Goal: Task Accomplishment & Management: Manage account settings

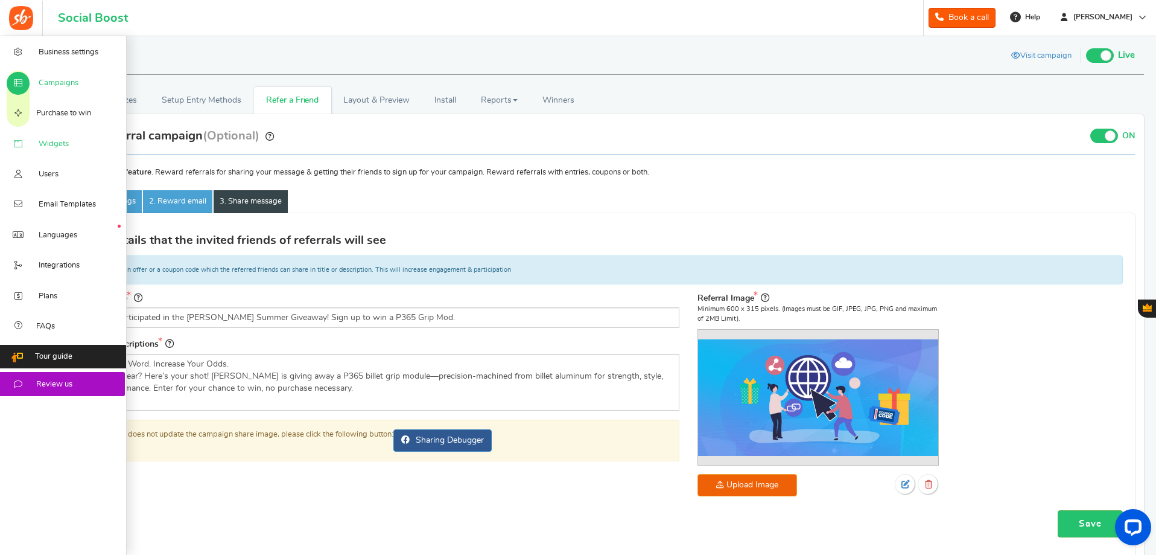
click at [55, 133] on link "Widgets" at bounding box center [63, 143] width 127 height 30
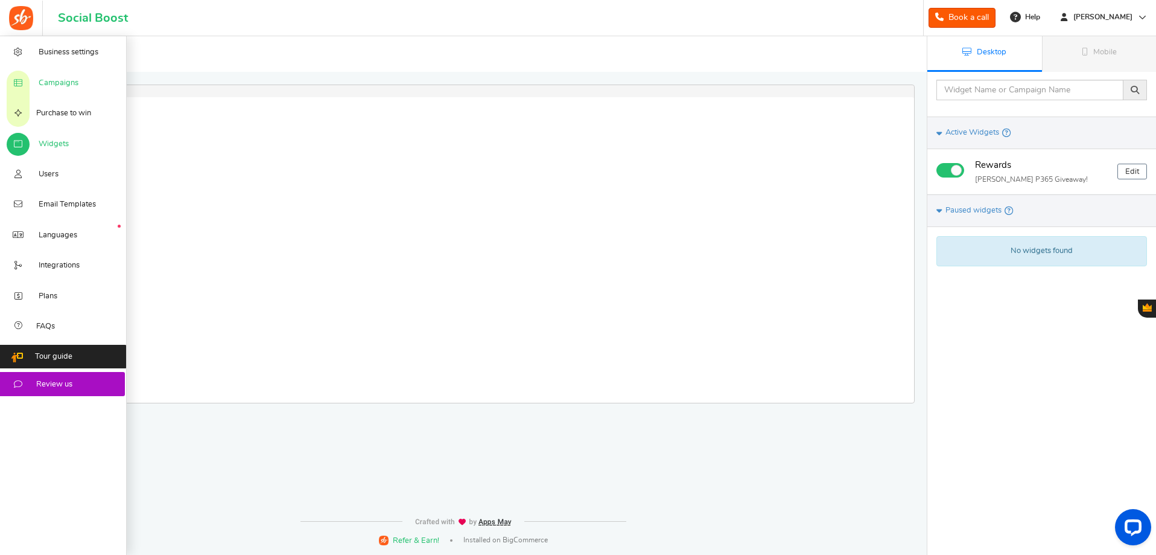
click at [65, 79] on span "Campaigns" at bounding box center [59, 83] width 40 height 11
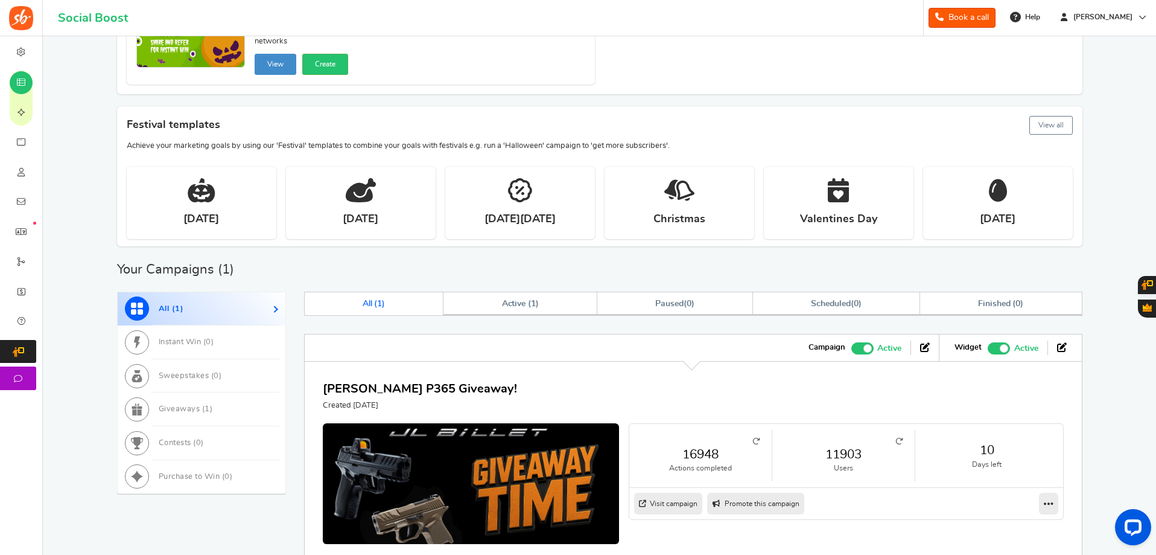
scroll to position [304, 0]
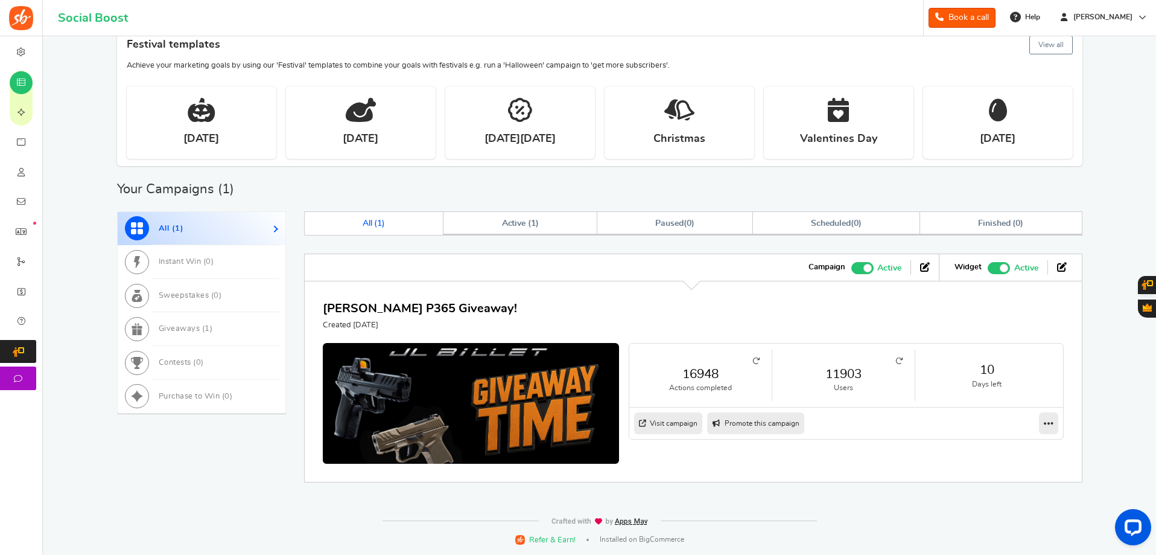
click at [848, 377] on link "11903" at bounding box center [843, 373] width 118 height 17
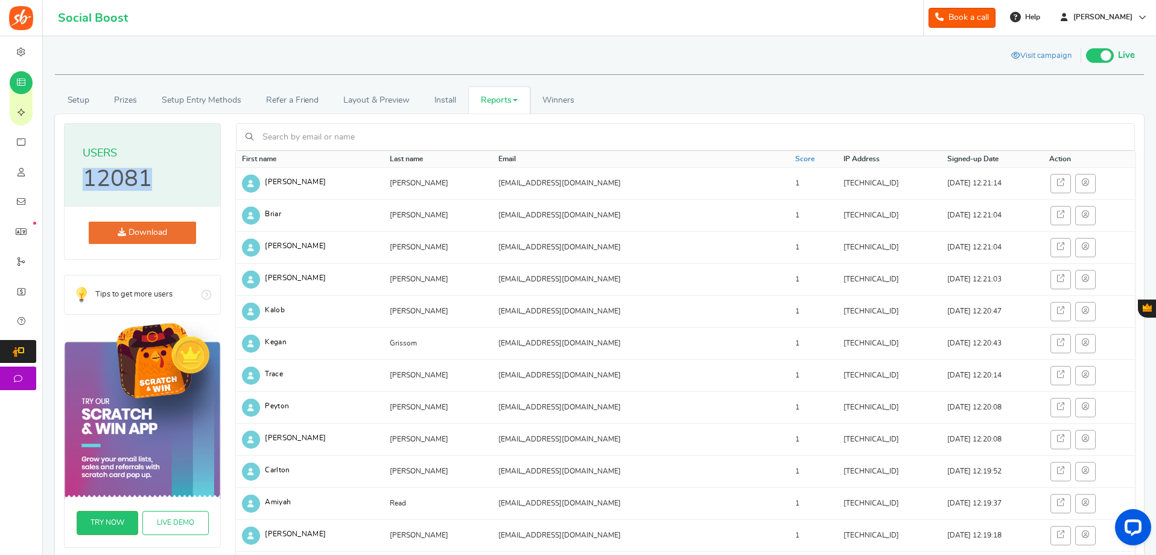
drag, startPoint x: 149, startPoint y: 177, endPoint x: 72, endPoint y: 169, distance: 77.0
click at [72, 169] on hgroup "Users 12081" at bounding box center [143, 165] width 156 height 83
click at [81, 176] on hgroup "Users 12081" at bounding box center [143, 165] width 156 height 83
drag, startPoint x: 81, startPoint y: 176, endPoint x: 148, endPoint y: 178, distance: 67.6
click at [148, 178] on hgroup "Users 12081" at bounding box center [143, 165] width 156 height 83
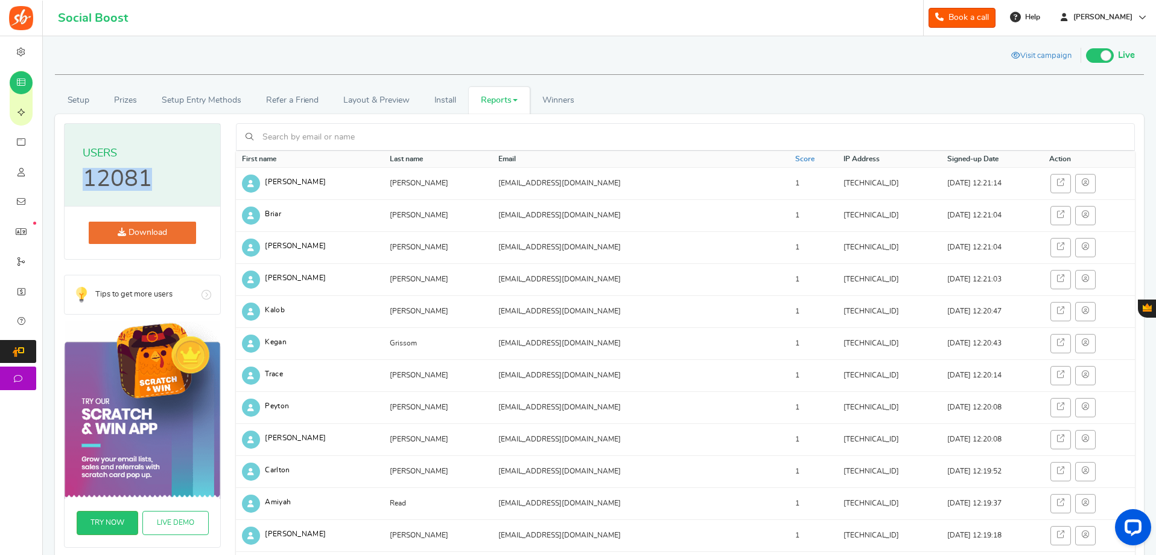
click at [148, 178] on p "12081" at bounding box center [117, 179] width 69 height 23
drag, startPoint x: 153, startPoint y: 178, endPoint x: 80, endPoint y: 186, distance: 74.0
click at [80, 186] on hgroup "Users 12081" at bounding box center [143, 165] width 156 height 83
click at [82, 183] on hgroup "Users 12081" at bounding box center [143, 165] width 156 height 83
drag, startPoint x: 78, startPoint y: 176, endPoint x: 150, endPoint y: 173, distance: 71.9
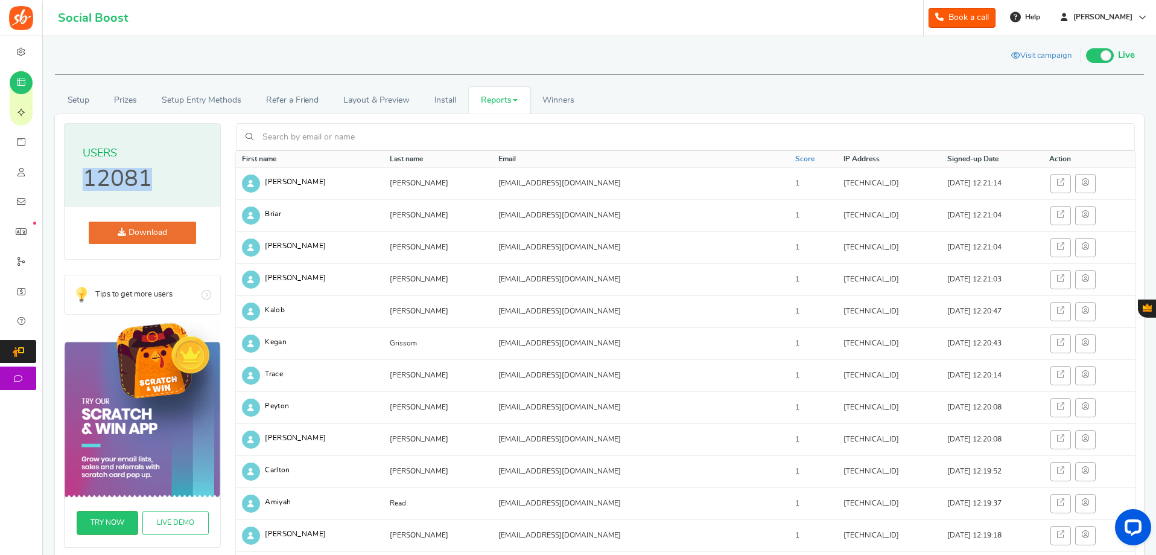
click at [150, 173] on hgroup "Users 12081" at bounding box center [143, 165] width 156 height 83
click at [150, 173] on p "12081" at bounding box center [117, 179] width 69 height 23
drag, startPoint x: 150, startPoint y: 173, endPoint x: 71, endPoint y: 175, distance: 79.7
click at [71, 175] on hgroup "Users 12081" at bounding box center [143, 165] width 156 height 83
click at [91, 170] on p "12081" at bounding box center [117, 179] width 69 height 23
